Goal: Task Accomplishment & Management: Use online tool/utility

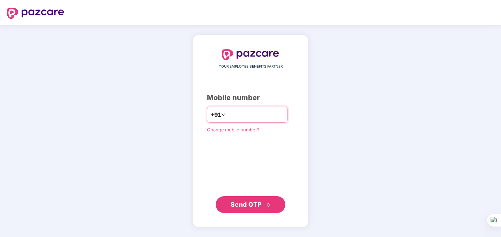
click at [259, 116] on input "number" at bounding box center [255, 114] width 57 height 11
type input "**********"
click at [255, 203] on span "Send OTP" at bounding box center [246, 204] width 31 height 7
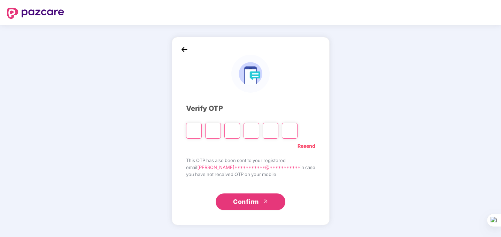
type input "*"
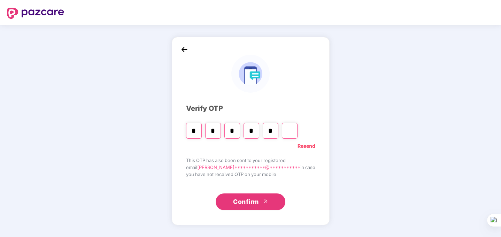
type input "*"
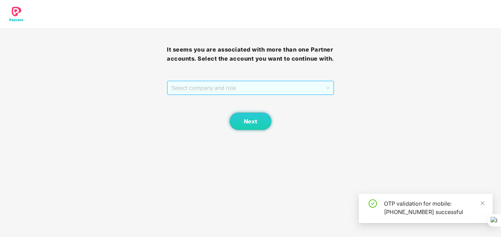
click at [279, 94] on span "Select company and role" at bounding box center [250, 87] width 158 height 13
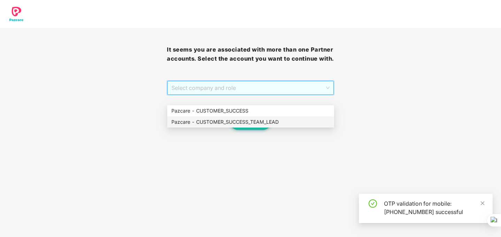
click at [275, 122] on div "Pazcare - CUSTOMER_SUCCESS_TEAM_LEAD" at bounding box center [250, 122] width 159 height 8
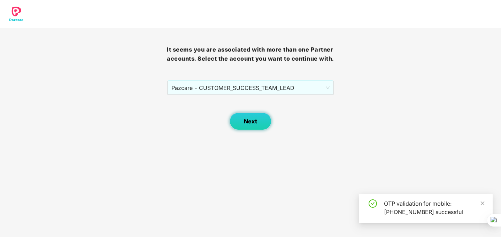
click at [261, 130] on button "Next" at bounding box center [251, 121] width 42 height 17
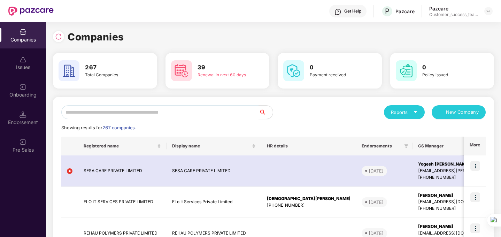
click at [415, 112] on icon "caret-down" at bounding box center [415, 112] width 5 height 5
click at [446, 131] on img at bounding box center [445, 130] width 7 height 7
click at [417, 113] on icon "caret-down" at bounding box center [415, 112] width 5 height 5
click at [405, 129] on div "Companies" at bounding box center [400, 131] width 25 height 8
